Goal: Task Accomplishment & Management: Manage account settings

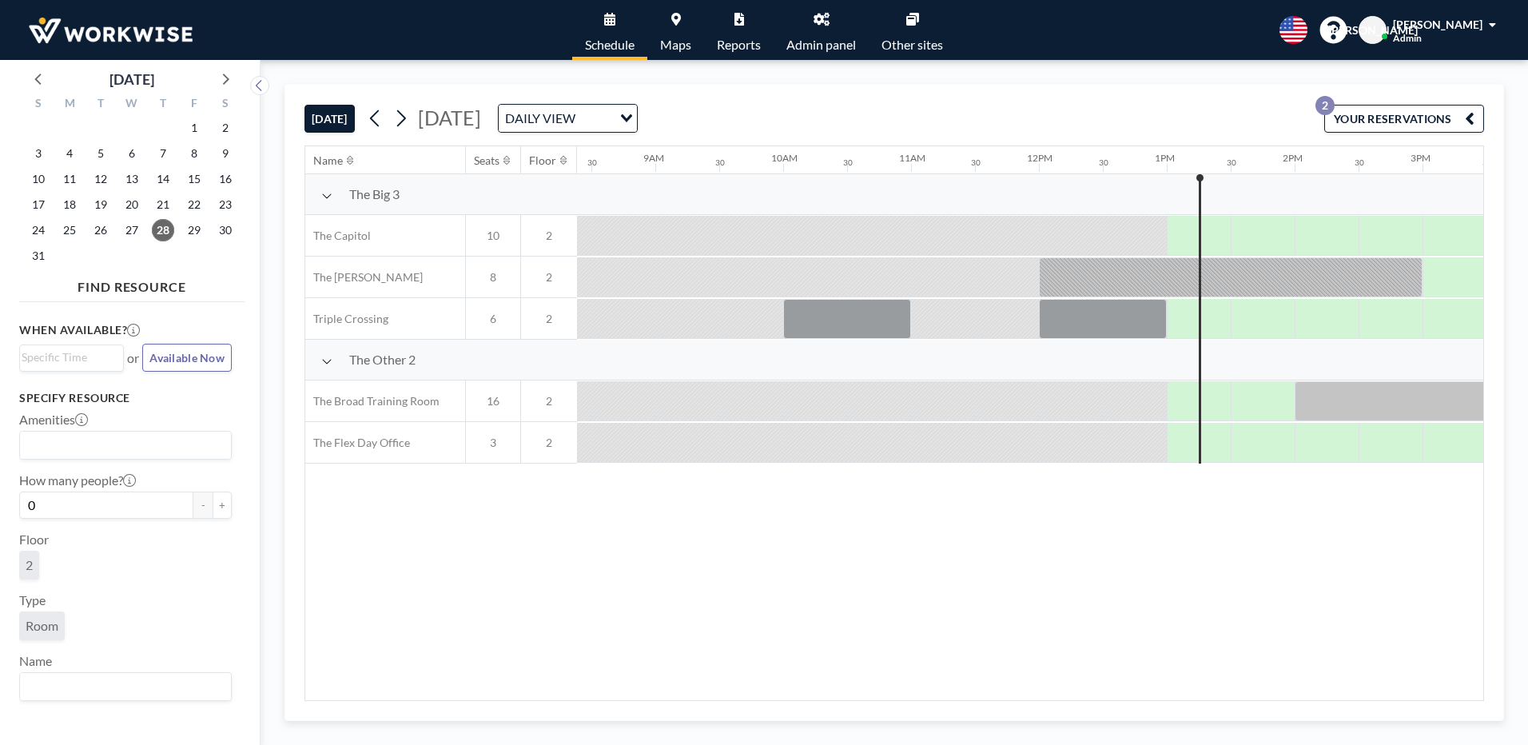
scroll to position [0, 1151]
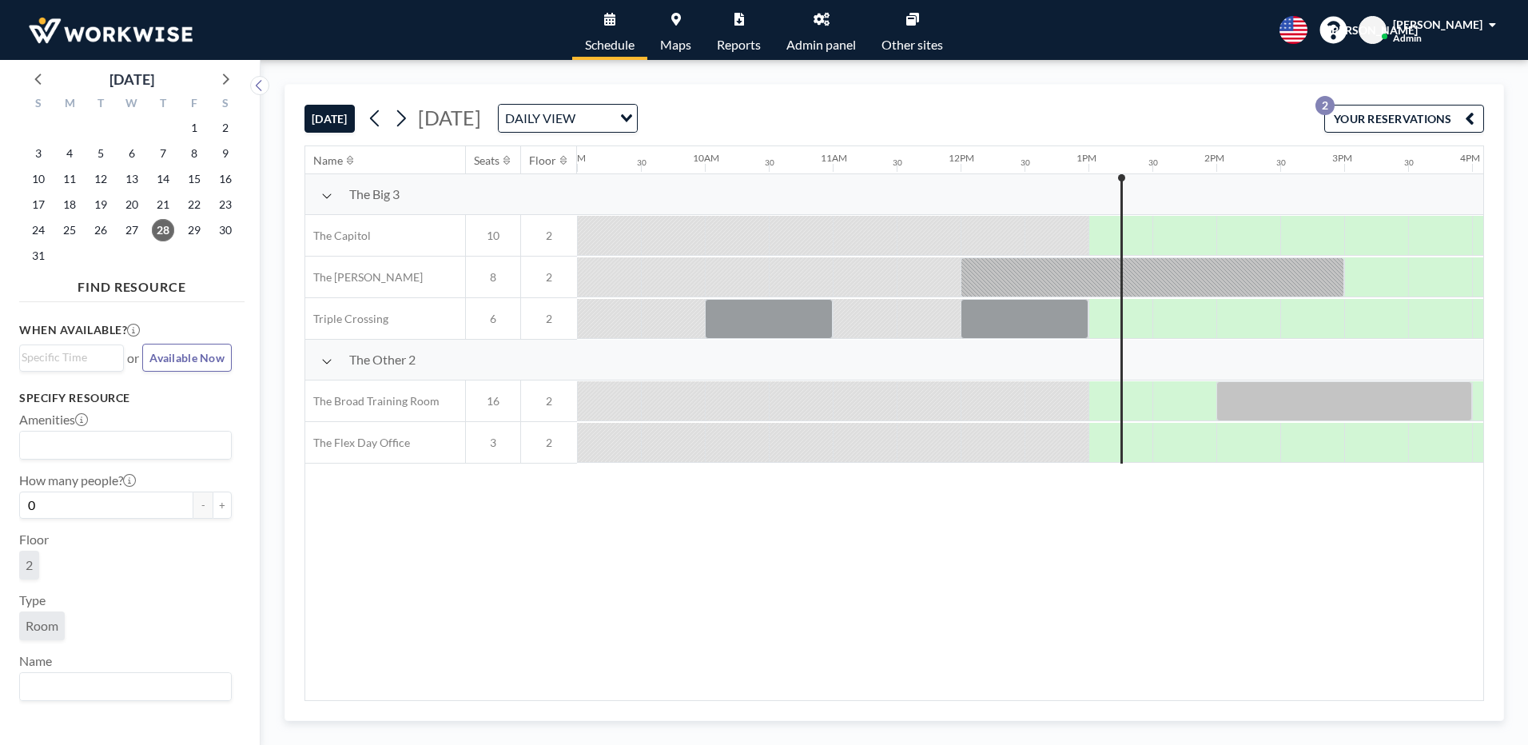
click at [1106, 317] on div at bounding box center [1121, 318] width 64 height 39
click at [1133, 318] on div at bounding box center [1140, 319] width 26 height 40
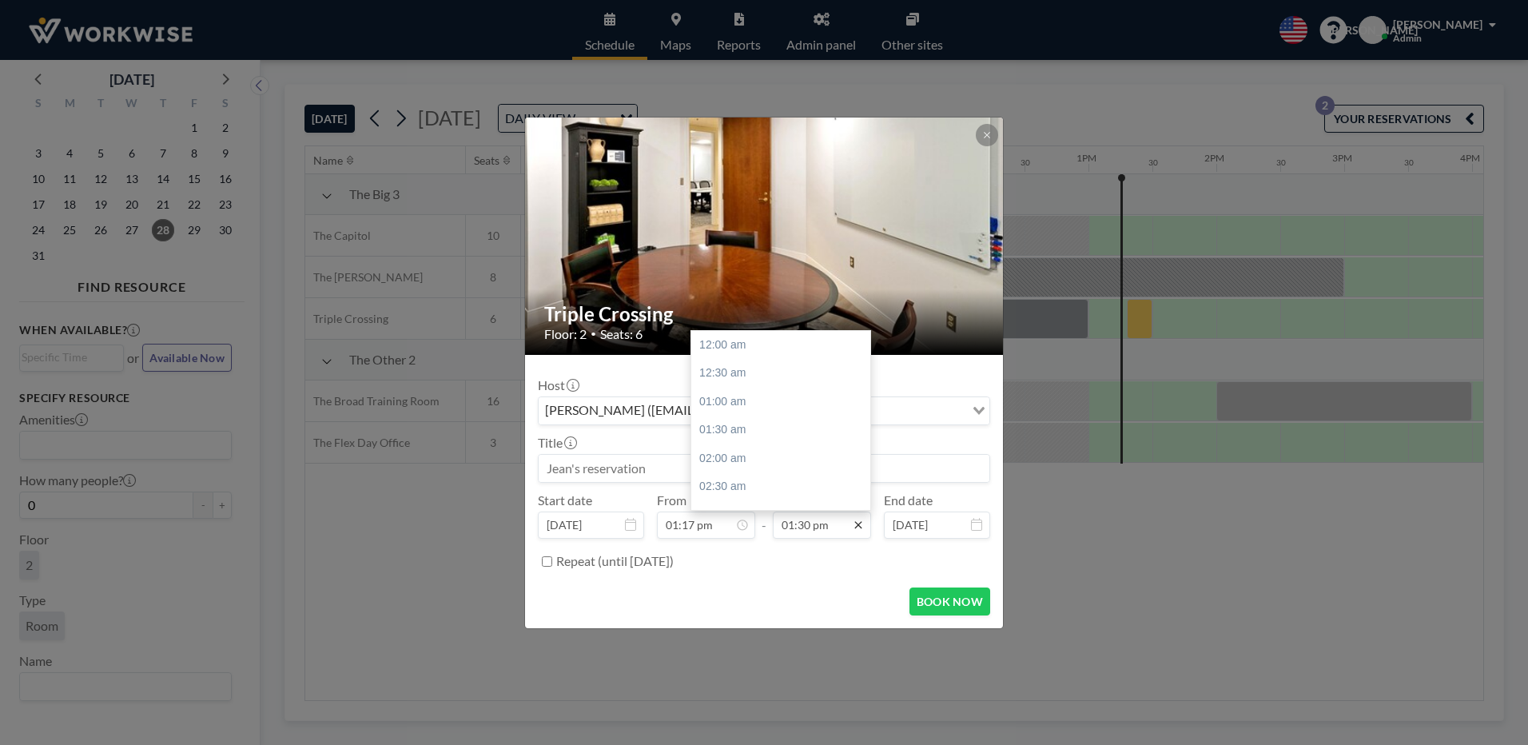
scroll to position [768, 0]
click at [726, 372] on div "02:00 pm" at bounding box center [784, 373] width 187 height 29
type input "02:00 pm"
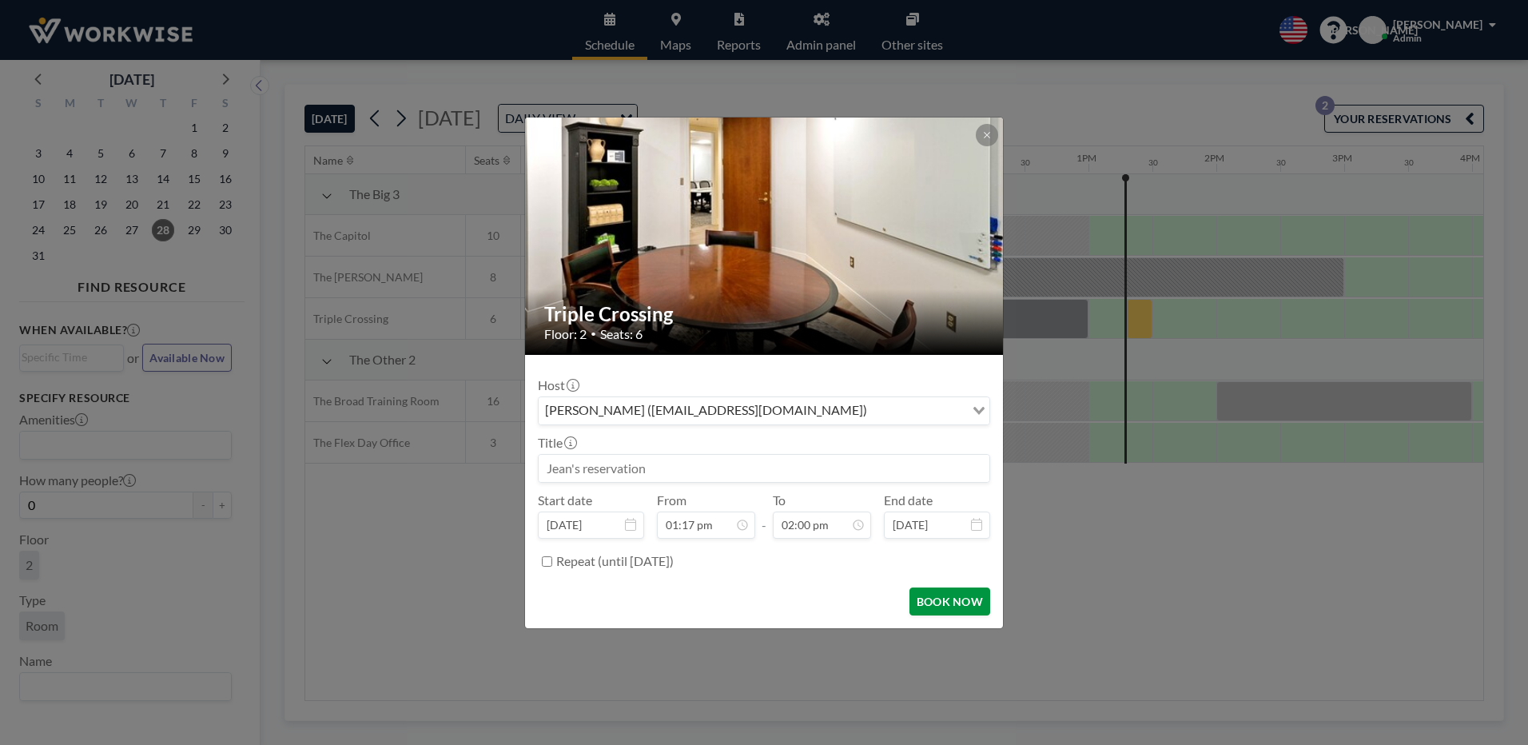
scroll to position [0, 0]
click at [930, 605] on button "BOOK NOW" at bounding box center [950, 601] width 81 height 28
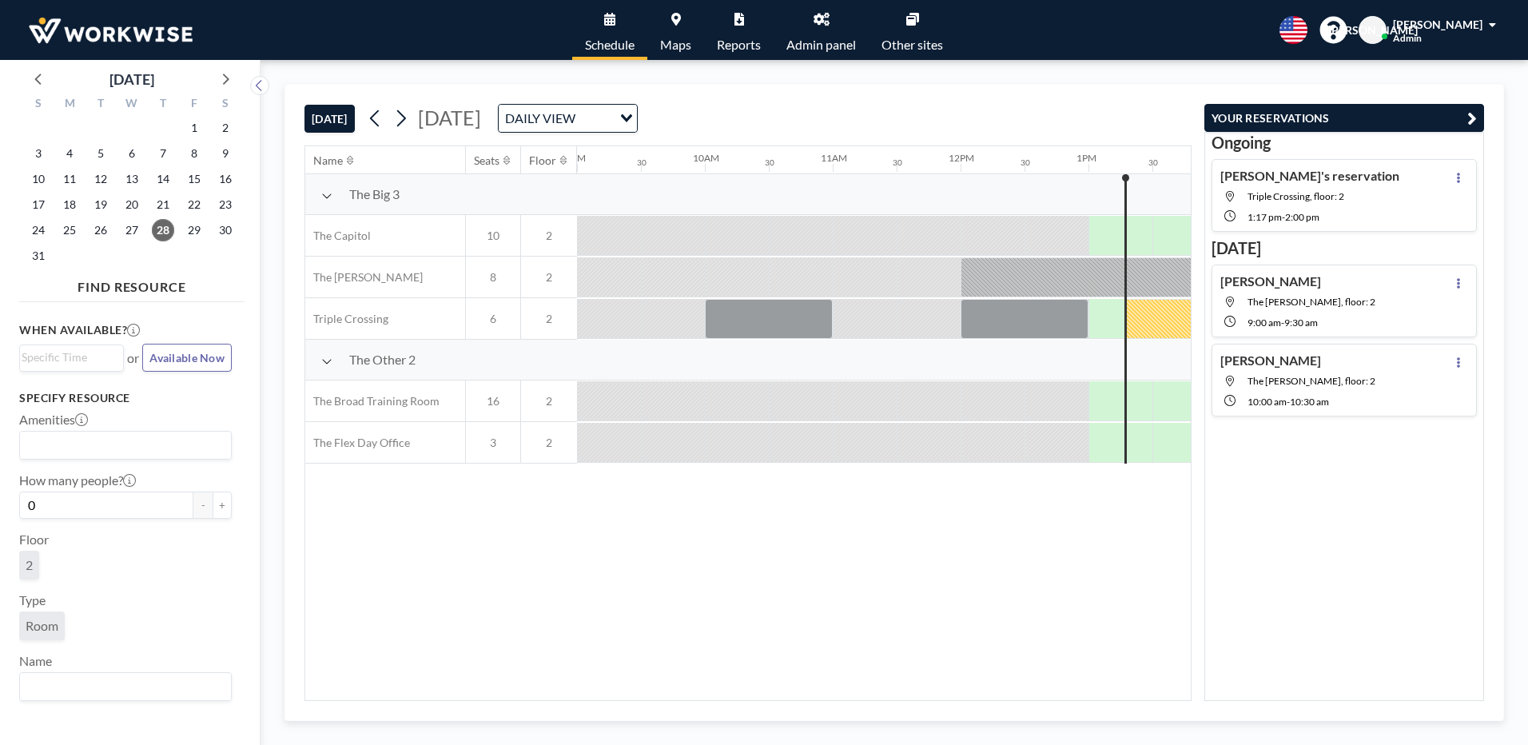
click at [1472, 122] on icon "button" at bounding box center [1472, 118] width 10 height 19
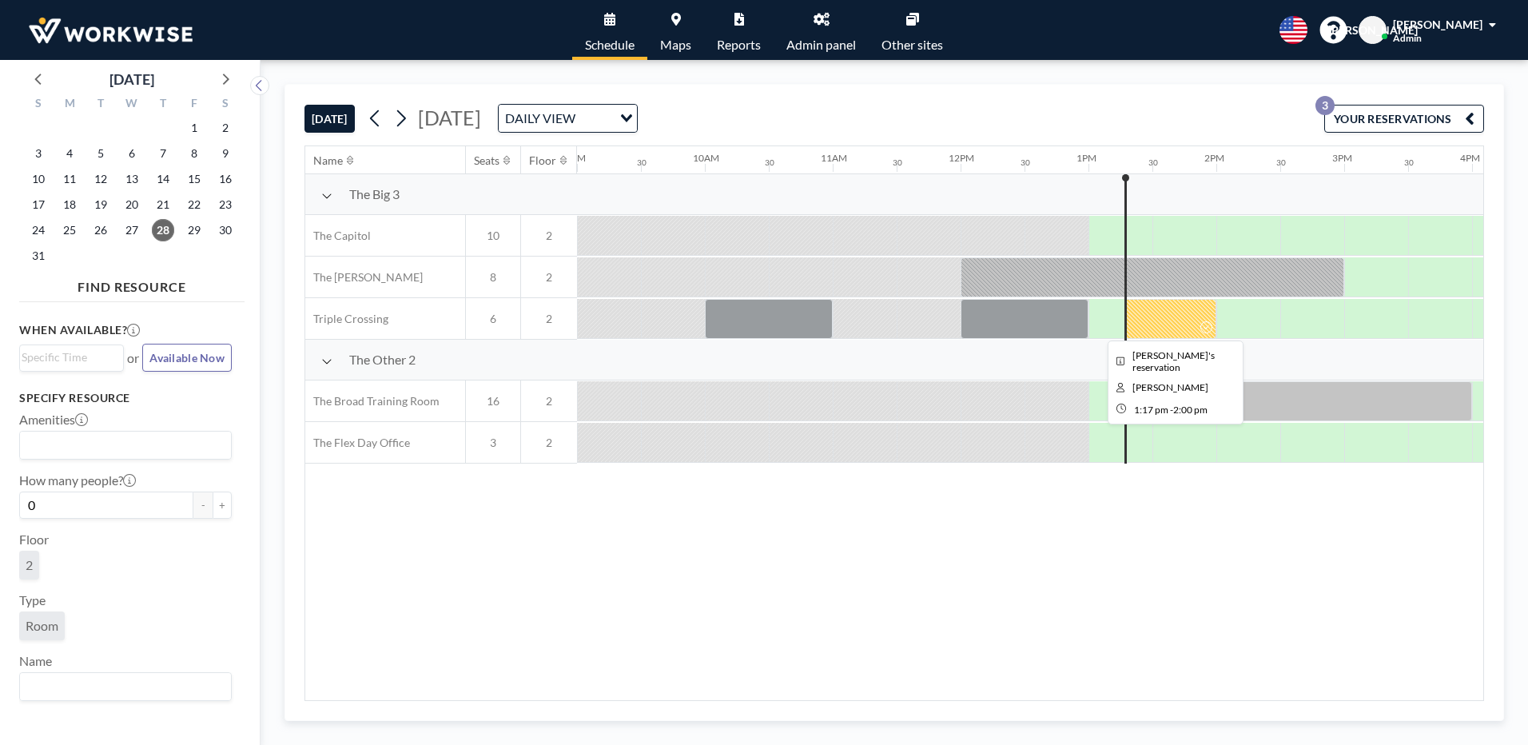
click at [1150, 321] on div at bounding box center [1170, 319] width 92 height 40
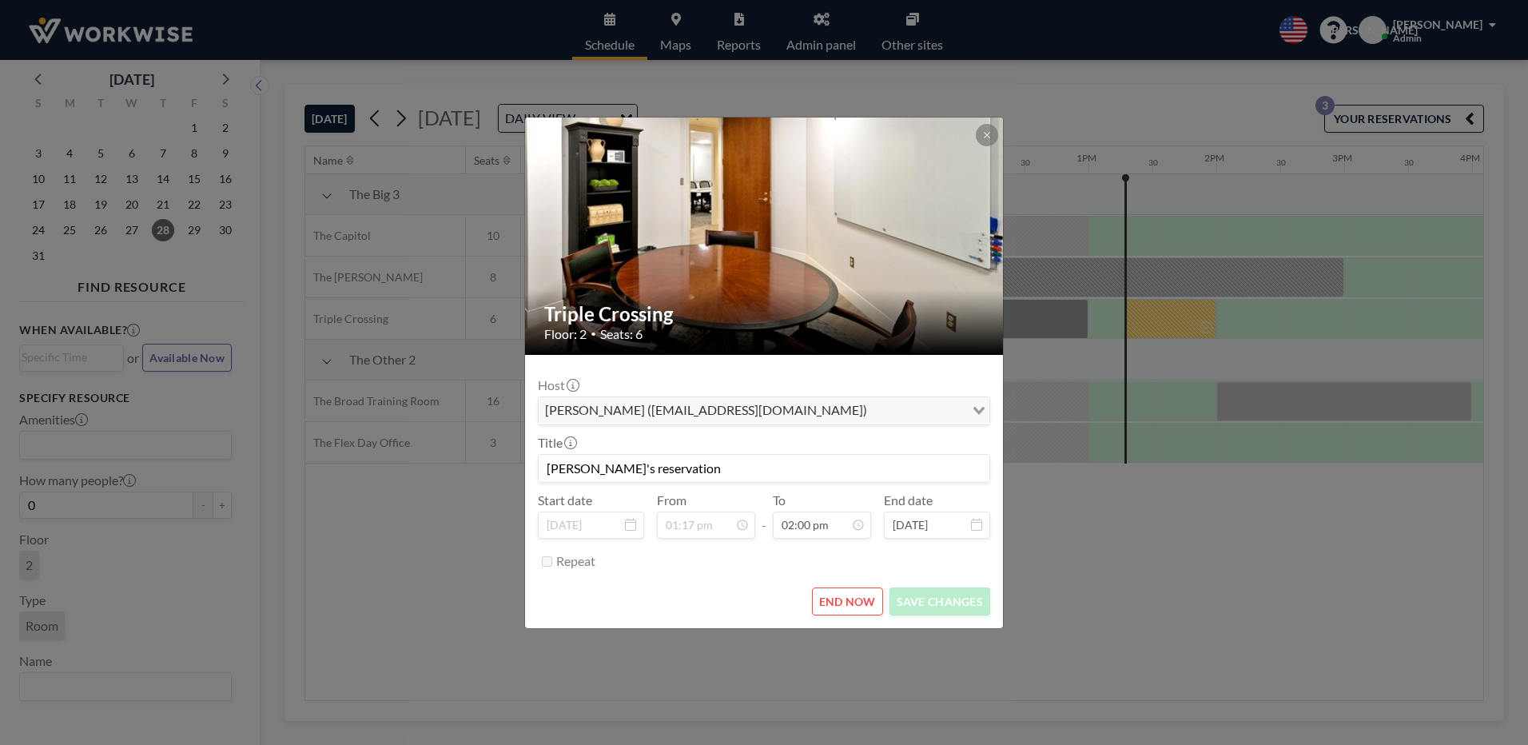
click at [675, 477] on input "[PERSON_NAME]'s reservation" at bounding box center [764, 468] width 451 height 27
click at [981, 133] on button at bounding box center [987, 135] width 22 height 22
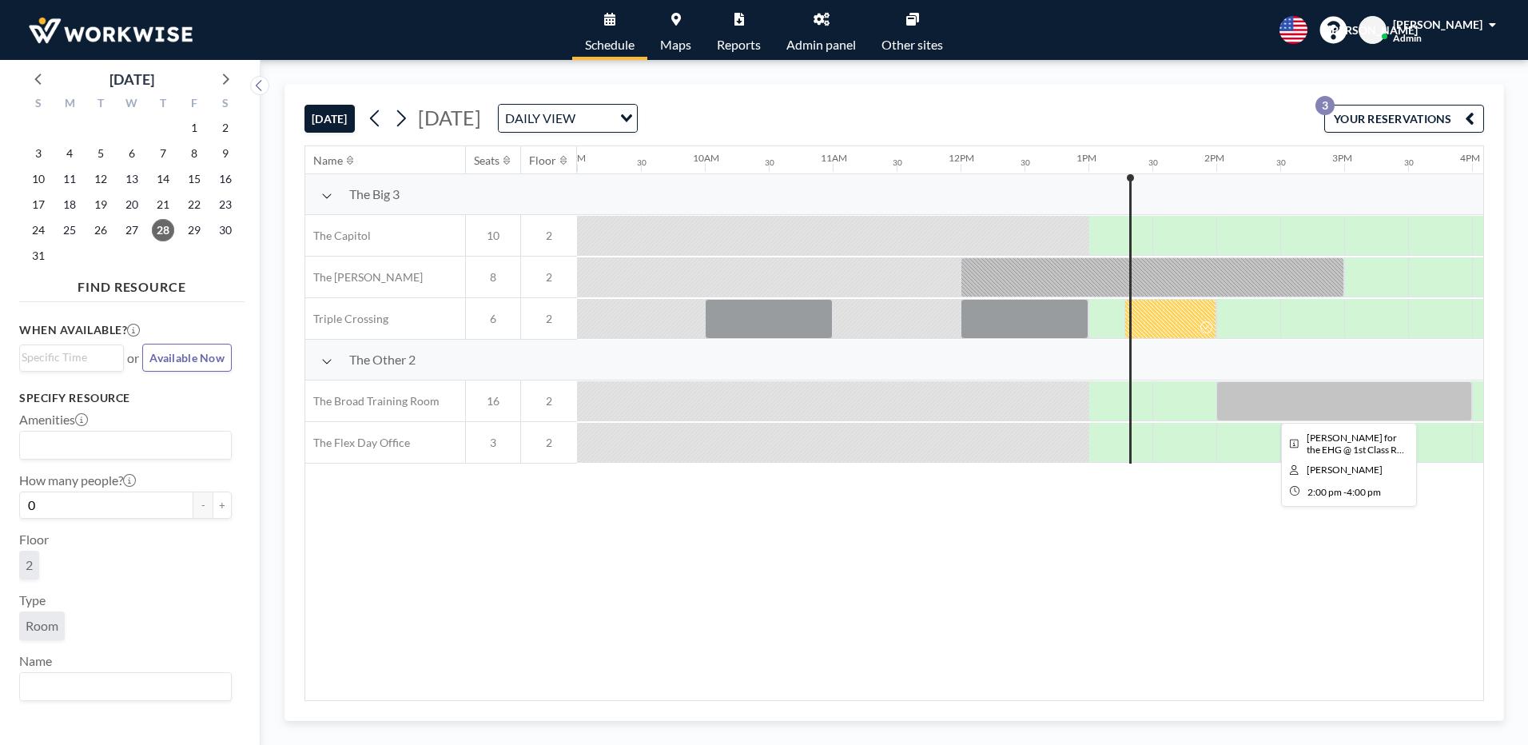
click at [1244, 410] on div at bounding box center [1344, 401] width 256 height 40
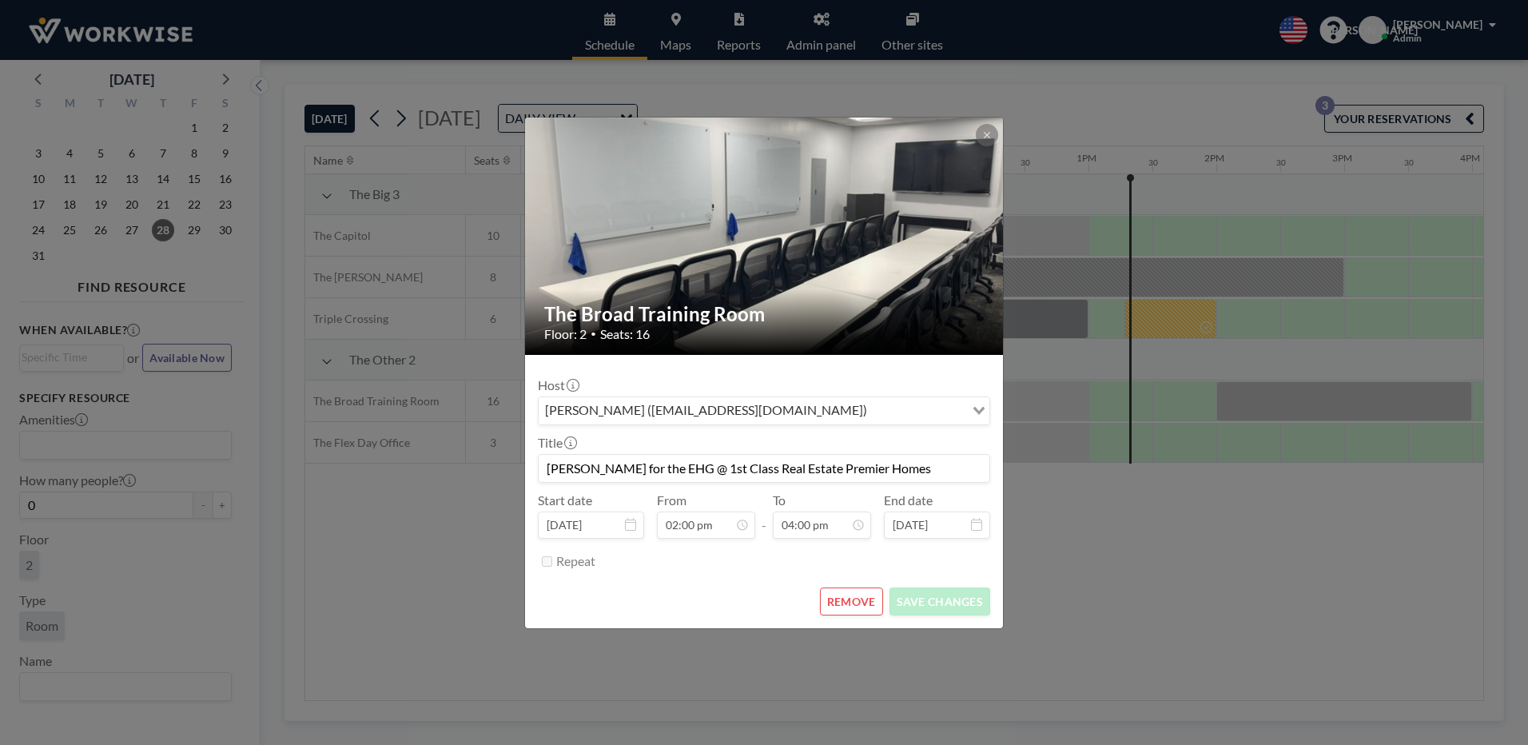
click at [1244, 410] on div "The Broad Training Room Floor: 2 • Seats: 16 Host [PERSON_NAME] ([EMAIL_ADDRESS…" at bounding box center [764, 372] width 1528 height 745
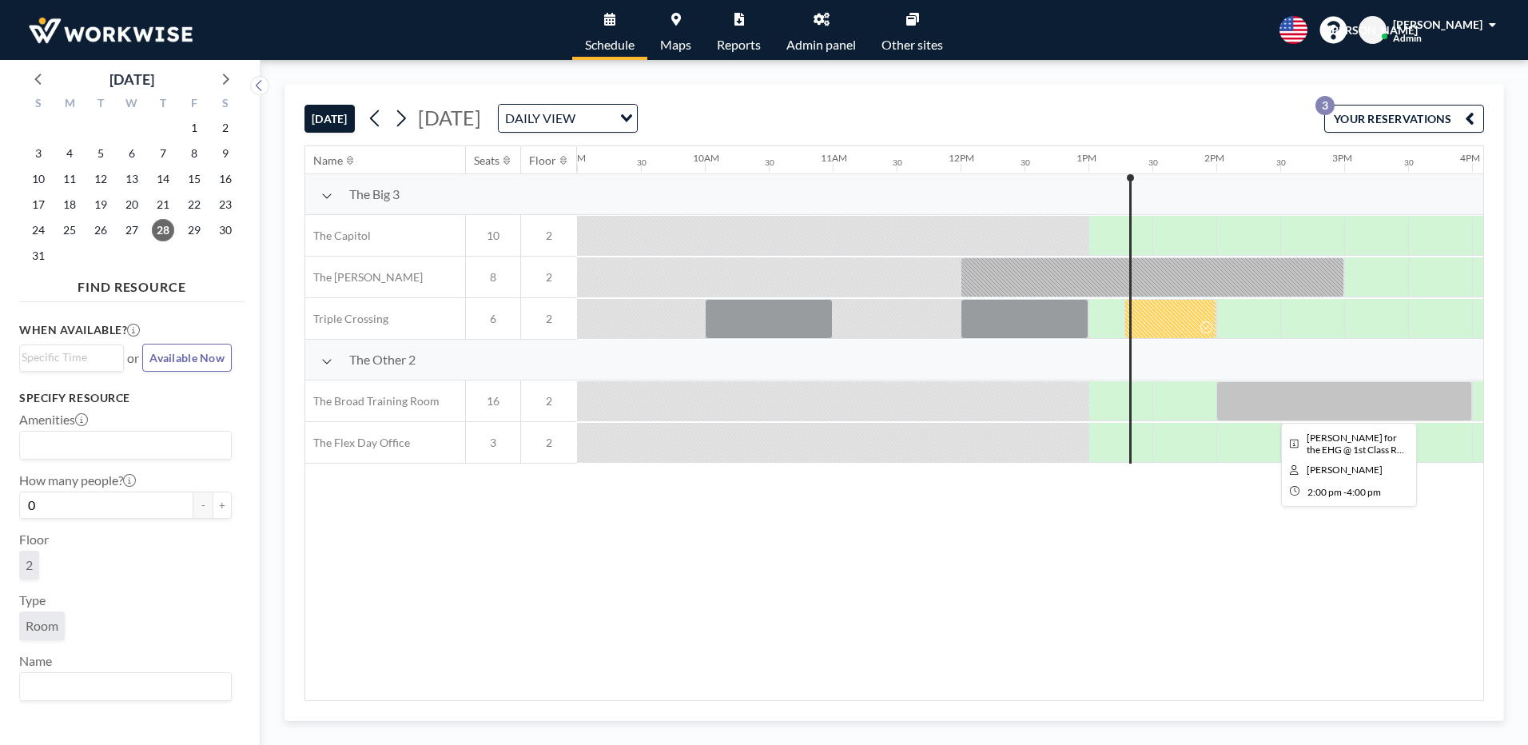
click at [1244, 410] on div at bounding box center [1344, 401] width 256 height 40
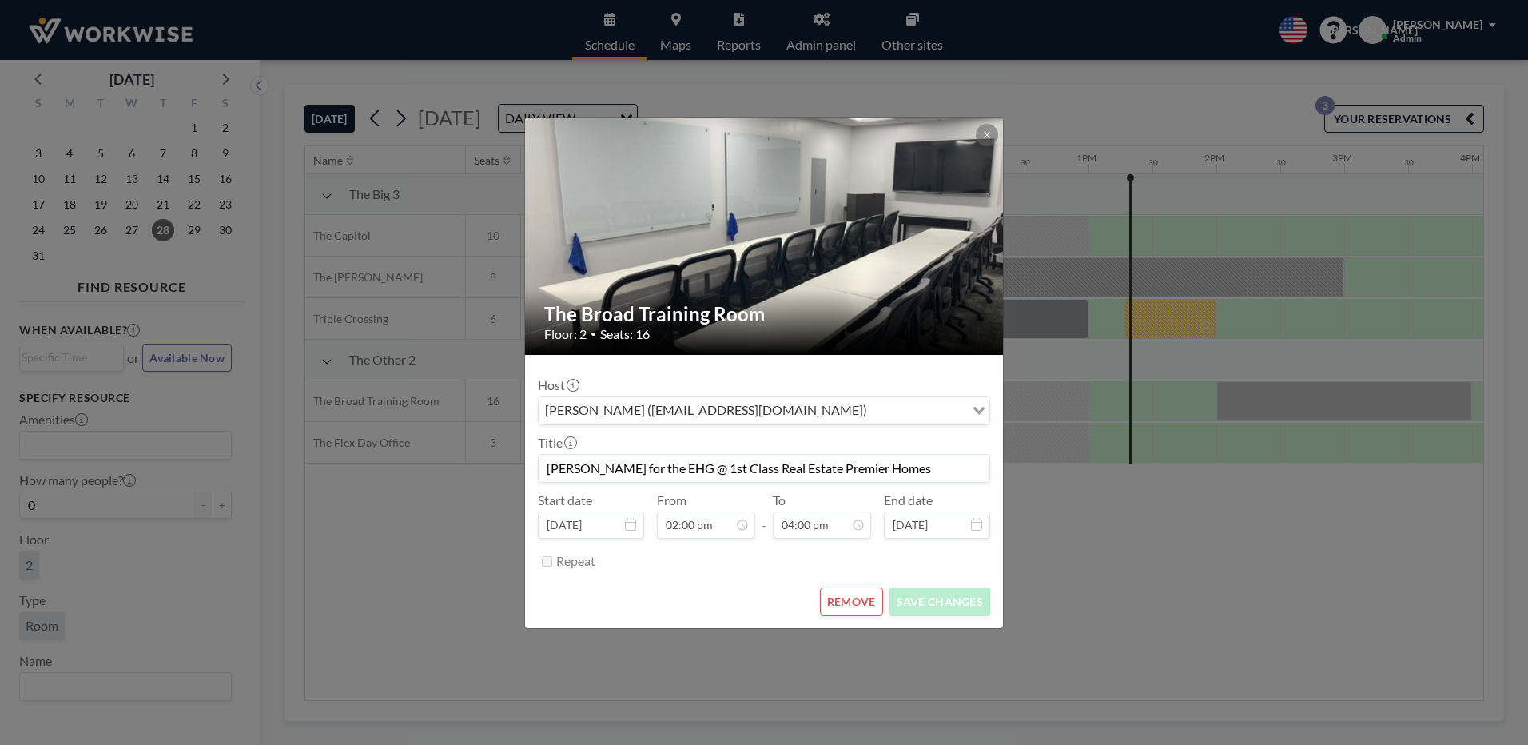
click at [1073, 645] on div "The Broad Training Room Floor: 2 • Seats: 16 Host [PERSON_NAME] ([EMAIL_ADDRESS…" at bounding box center [764, 372] width 1528 height 745
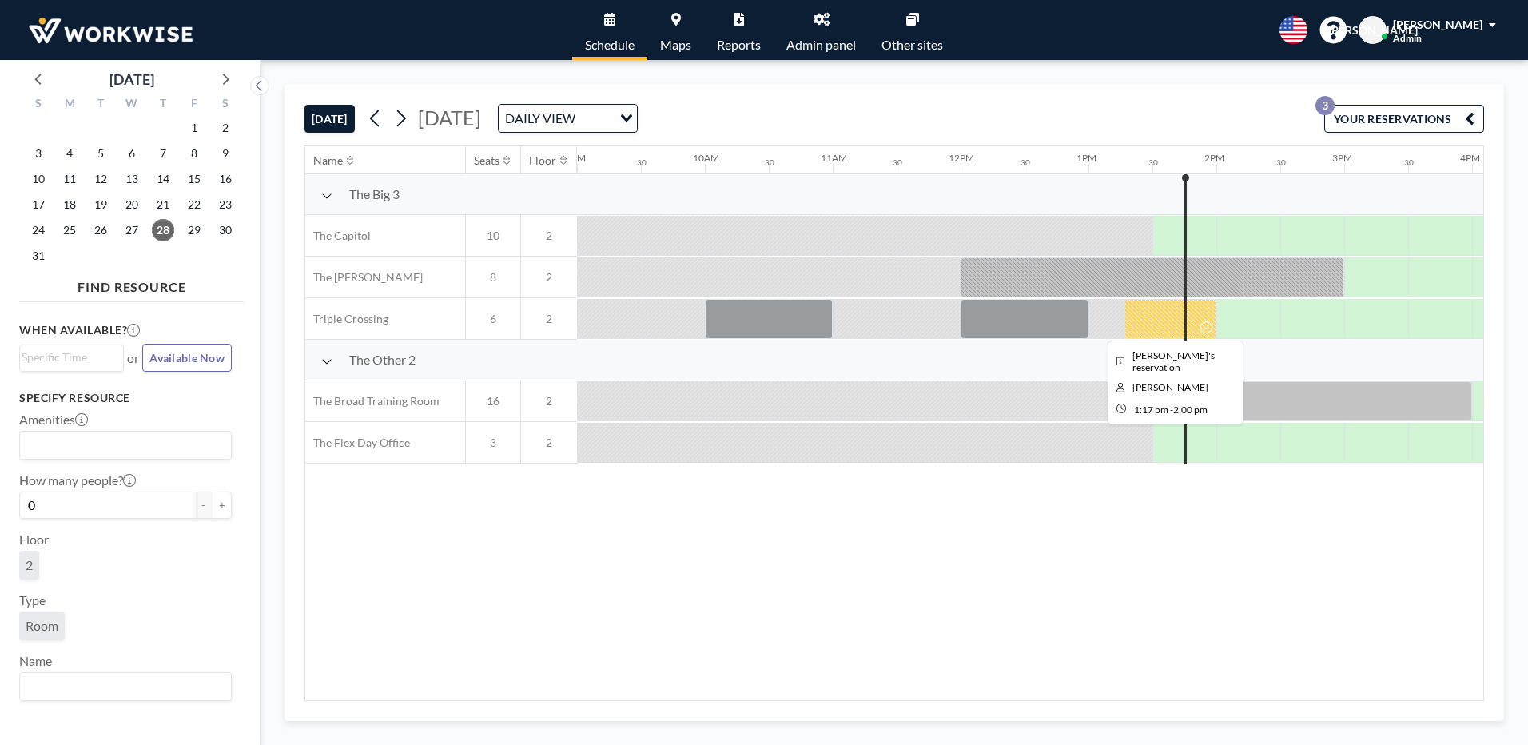
click at [1154, 318] on div at bounding box center [1170, 319] width 92 height 40
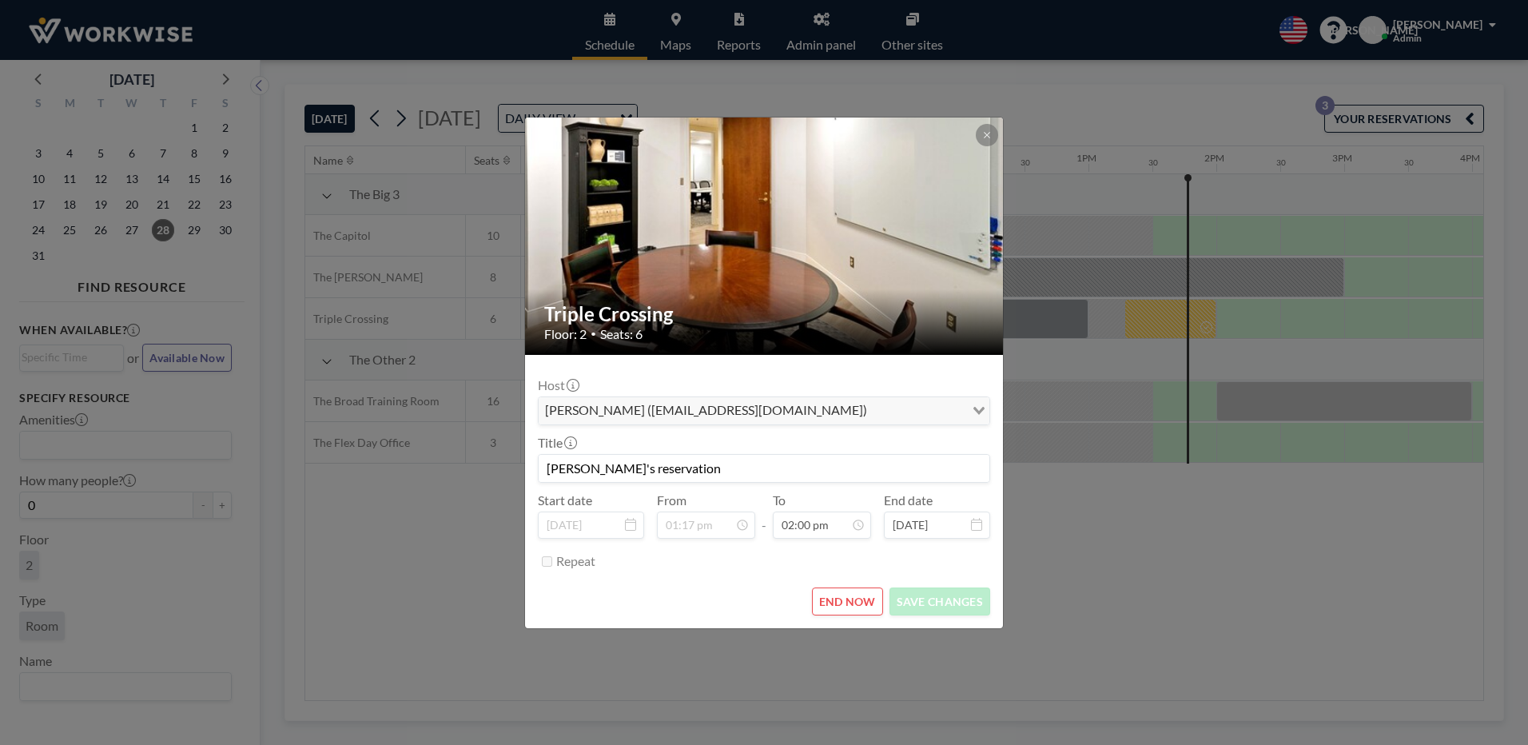
scroll to position [797, 0]
click at [866, 438] on div "Title [PERSON_NAME]'s reservation" at bounding box center [764, 459] width 452 height 48
click at [843, 595] on button "END NOW" at bounding box center [847, 601] width 71 height 28
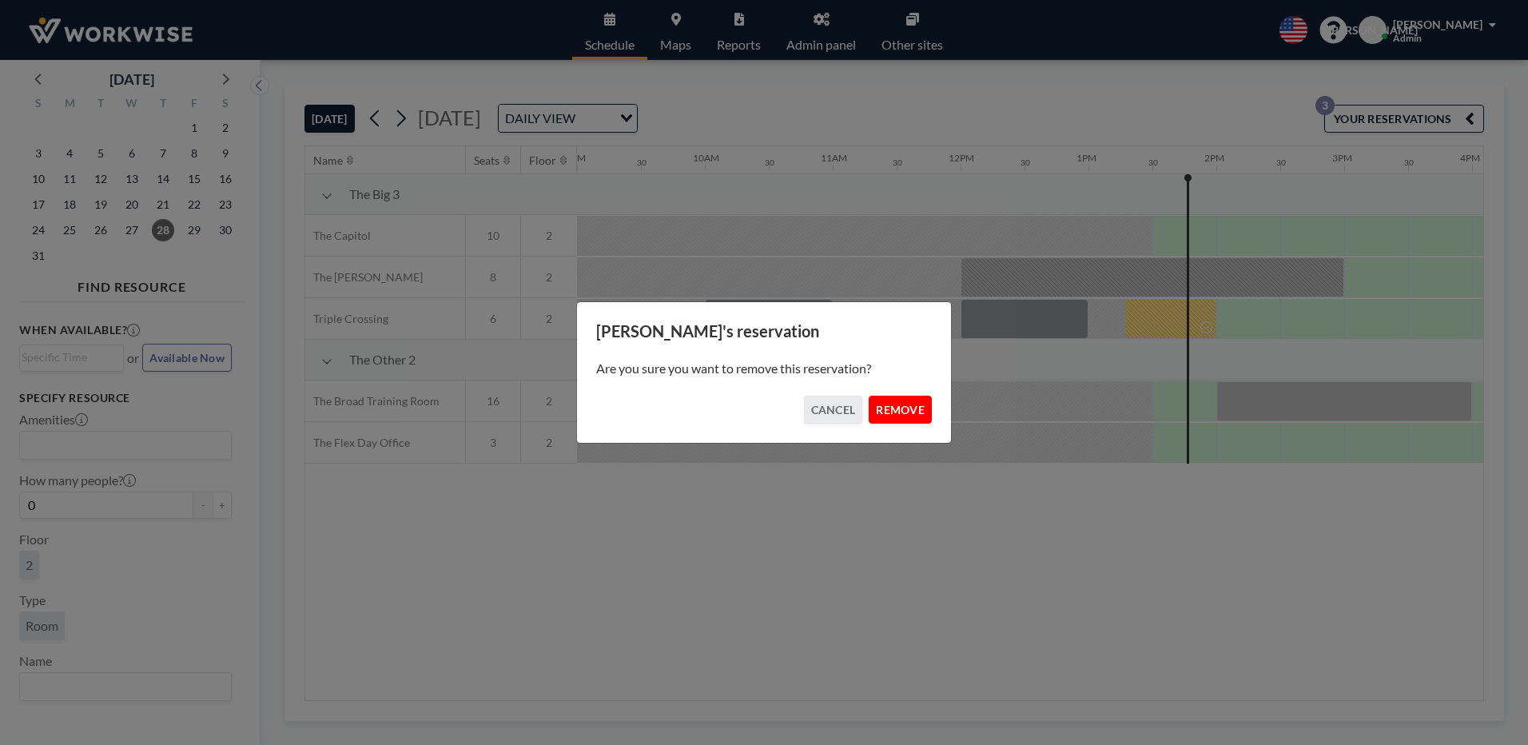
click at [910, 405] on button "REMOVE" at bounding box center [900, 410] width 63 height 28
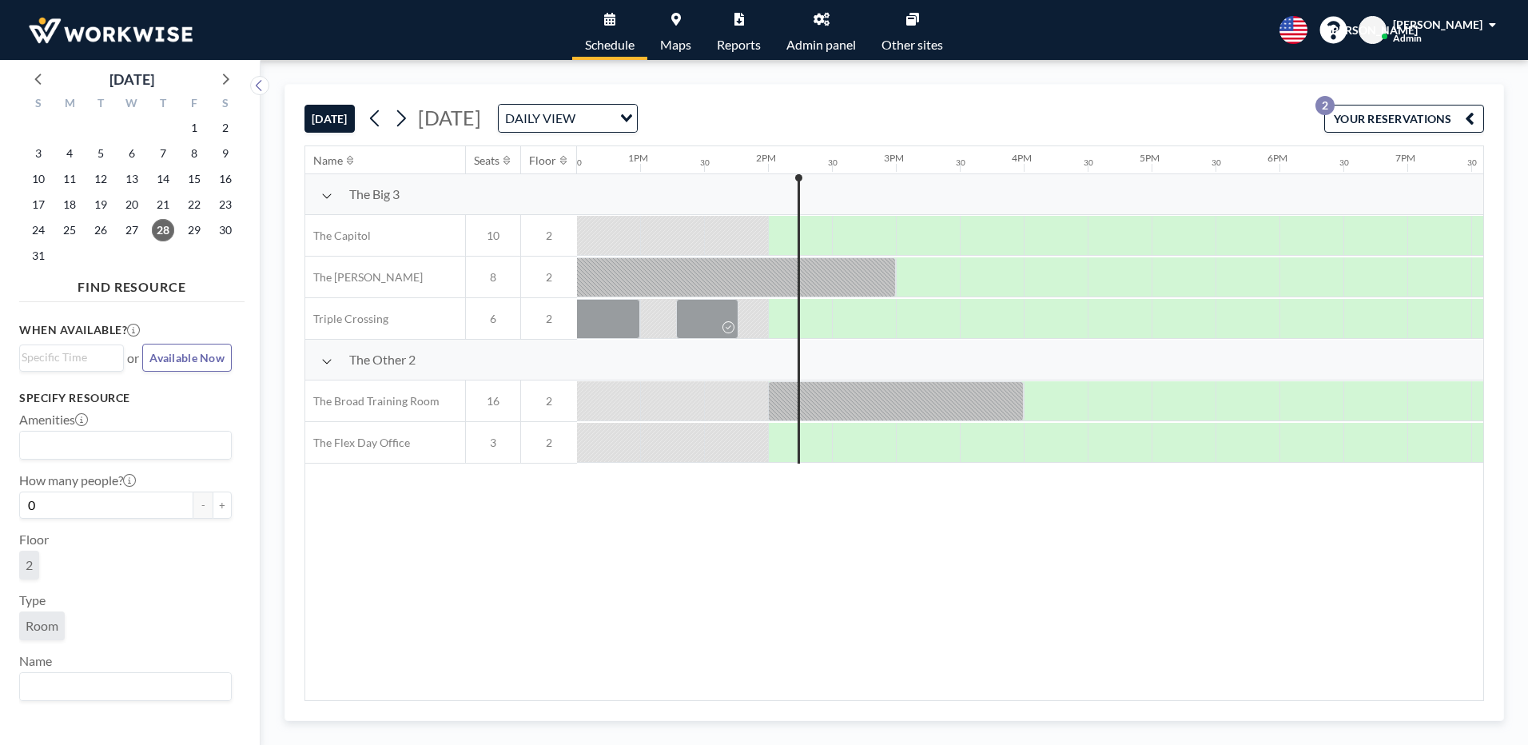
scroll to position [0, 1726]
